Goal: Find specific page/section: Find specific page/section

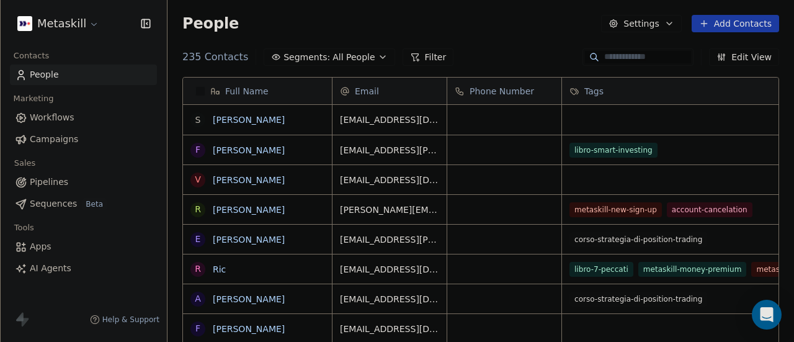
scroll to position [291, 616]
click at [229, 205] on link "[PERSON_NAME]" at bounding box center [249, 210] width 72 height 10
